Goal: Find specific page/section: Find specific page/section

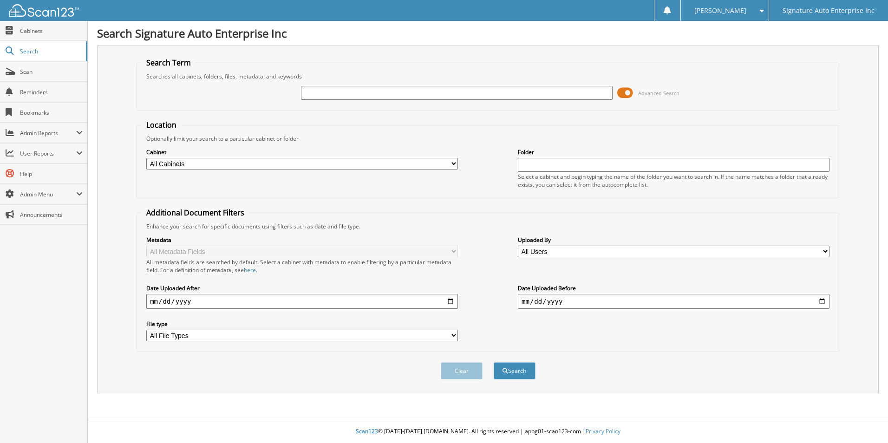
click at [337, 91] on input "text" at bounding box center [457, 93] width 312 height 14
type input "P61516"
click at [494, 362] on button "Search" at bounding box center [515, 370] width 42 height 17
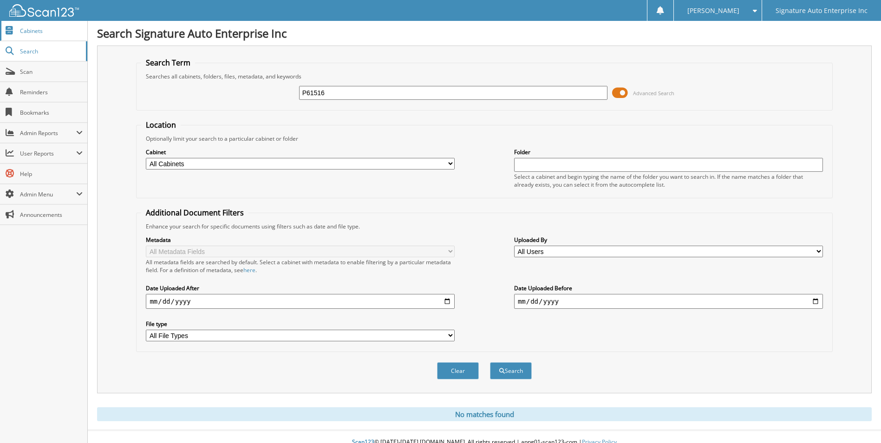
click at [31, 32] on span "Cabinets" at bounding box center [51, 31] width 63 height 8
